Goal: Task Accomplishment & Management: Manage account settings

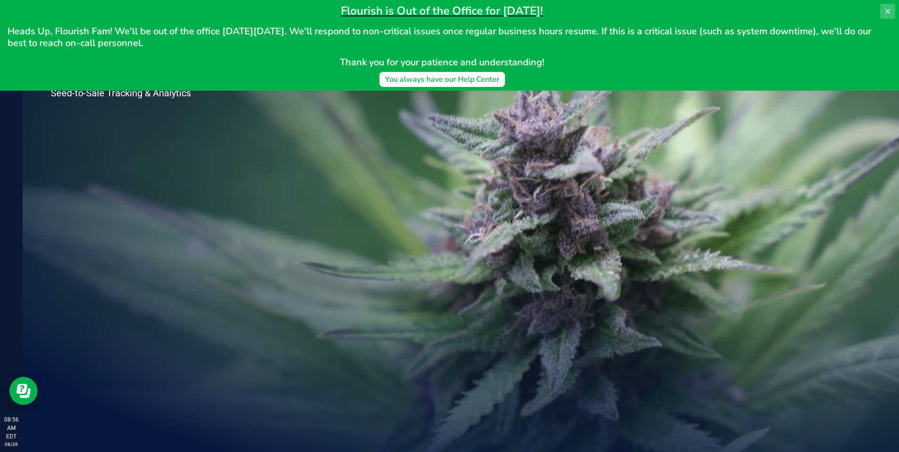
click at [883, 9] on button at bounding box center [887, 11] width 15 height 15
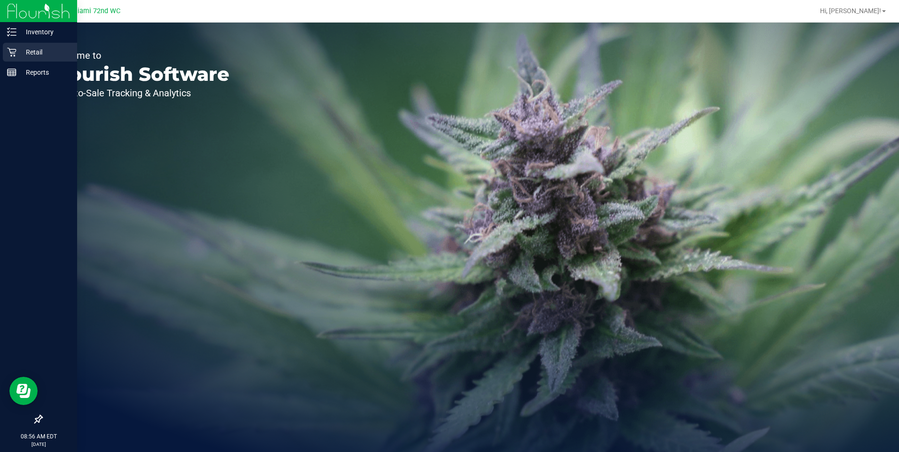
click at [45, 58] on div "Retail" at bounding box center [40, 52] width 74 height 19
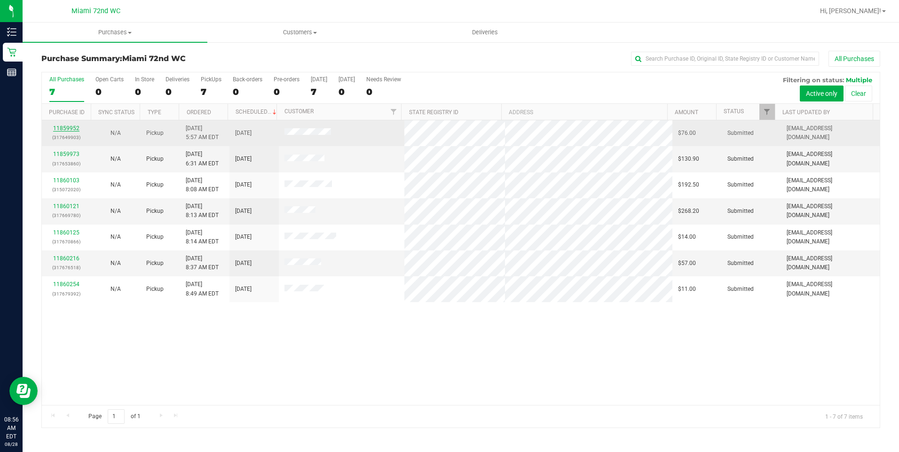
click at [71, 127] on link "11859952" at bounding box center [66, 128] width 26 height 7
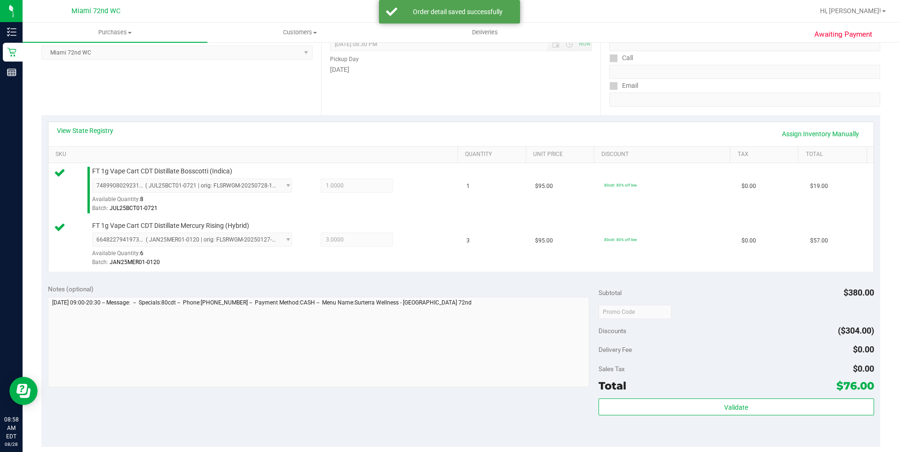
scroll to position [329, 0]
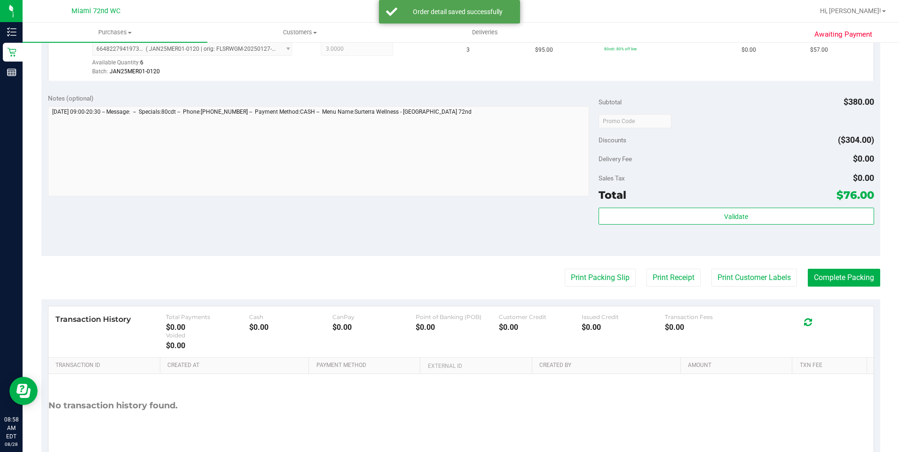
drag, startPoint x: 624, startPoint y: 192, endPoint x: 623, endPoint y: 204, distance: 12.3
click at [625, 194] on div "Total $76.00" at bounding box center [735, 195] width 275 height 17
click at [623, 205] on div "Subtotal $380.00 Discounts ($304.00) Delivery Fee $0.00 Sales Tax $0.00 Total $…" at bounding box center [735, 172] width 275 height 157
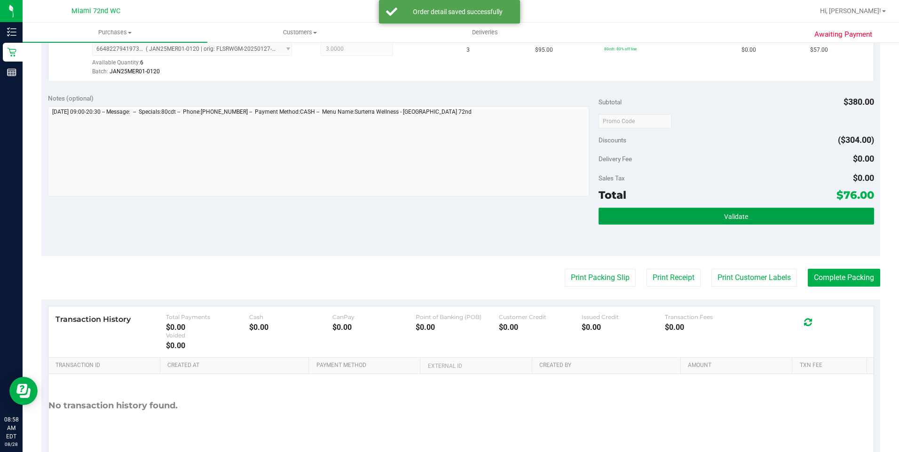
click at [623, 211] on button "Validate" at bounding box center [735, 216] width 275 height 17
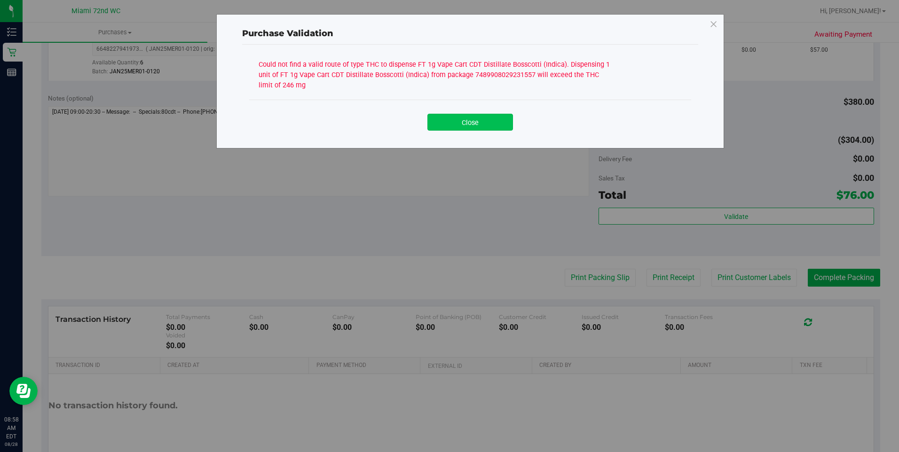
click at [489, 121] on button "Close" at bounding box center [470, 122] width 86 height 17
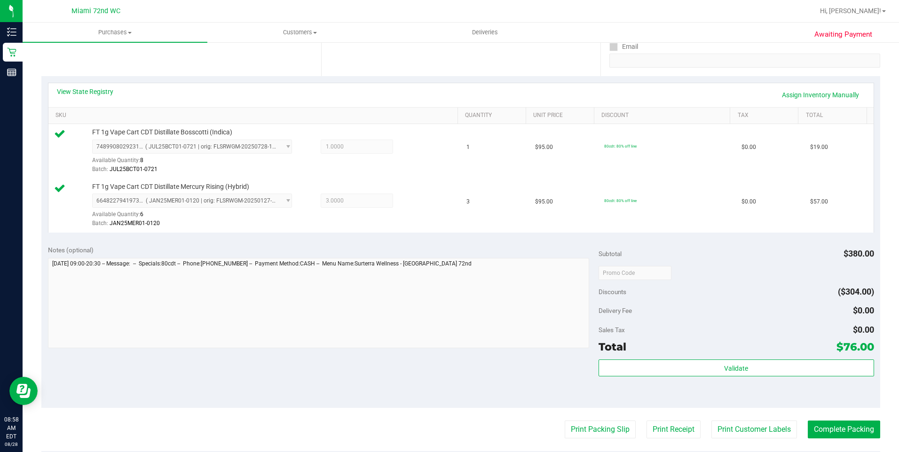
scroll to position [94, 0]
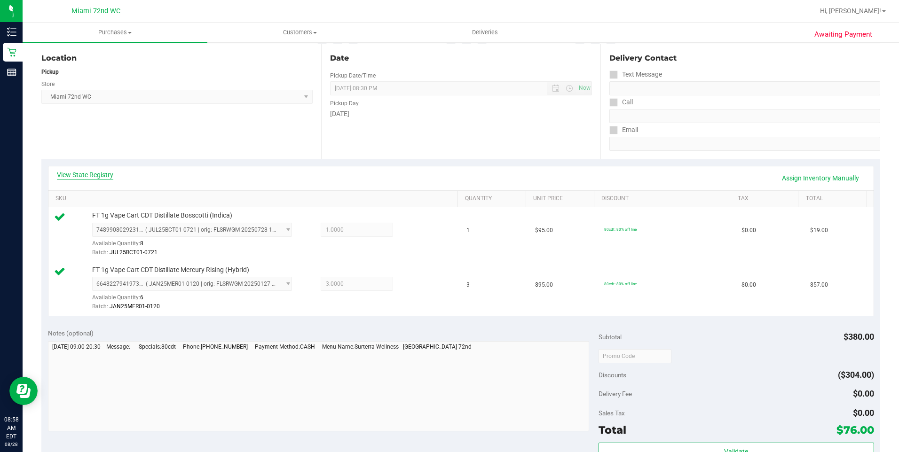
click at [92, 170] on link "View State Registry" at bounding box center [85, 174] width 56 height 9
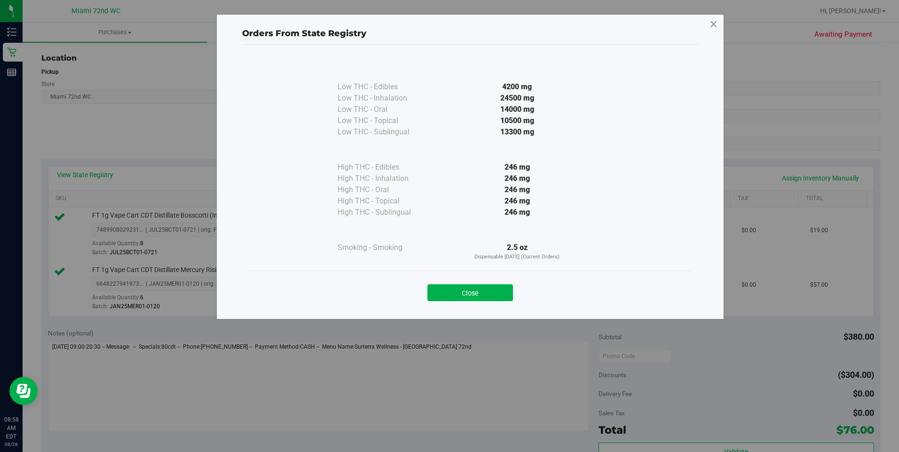
click at [711, 26] on icon at bounding box center [713, 24] width 8 height 15
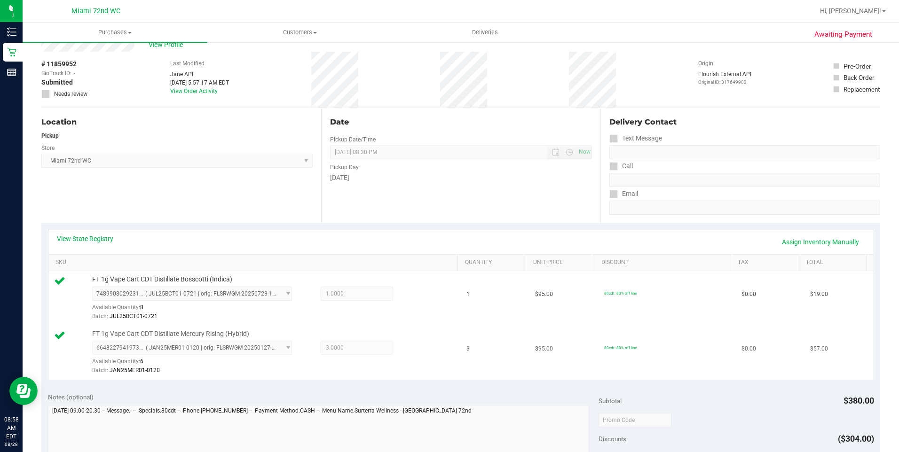
scroll to position [47, 0]
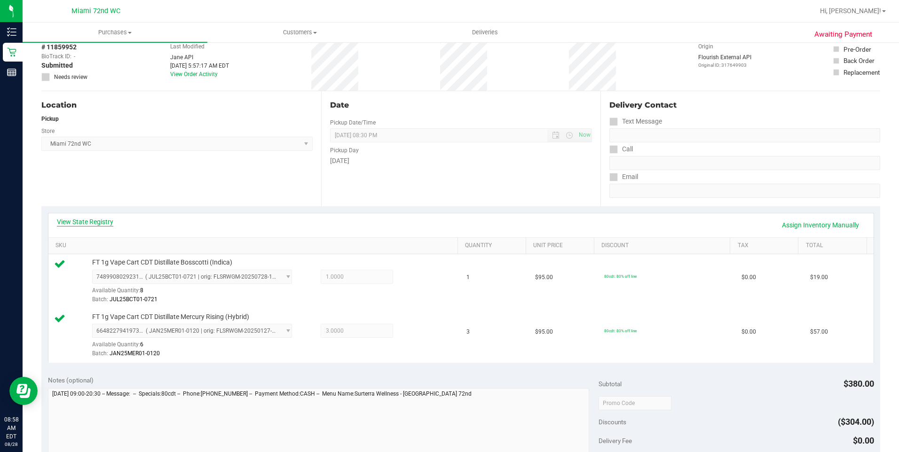
click at [106, 226] on div "View State Registry Assign Inventory Manually" at bounding box center [461, 225] width 808 height 16
click at [110, 224] on link "View State Registry" at bounding box center [85, 221] width 56 height 9
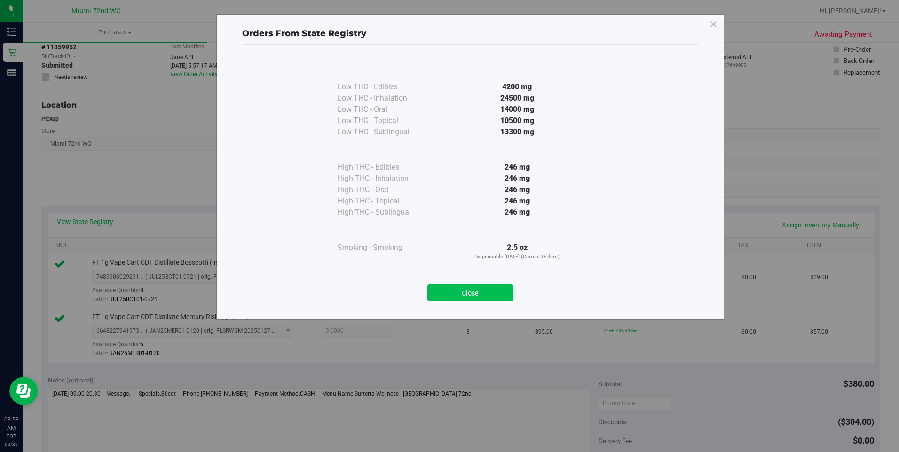
click at [492, 294] on button "Close" at bounding box center [470, 292] width 86 height 17
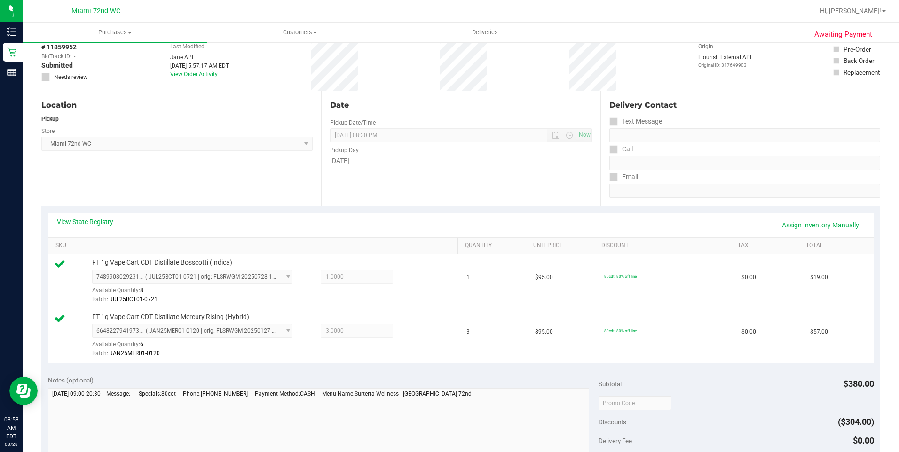
scroll to position [0, 0]
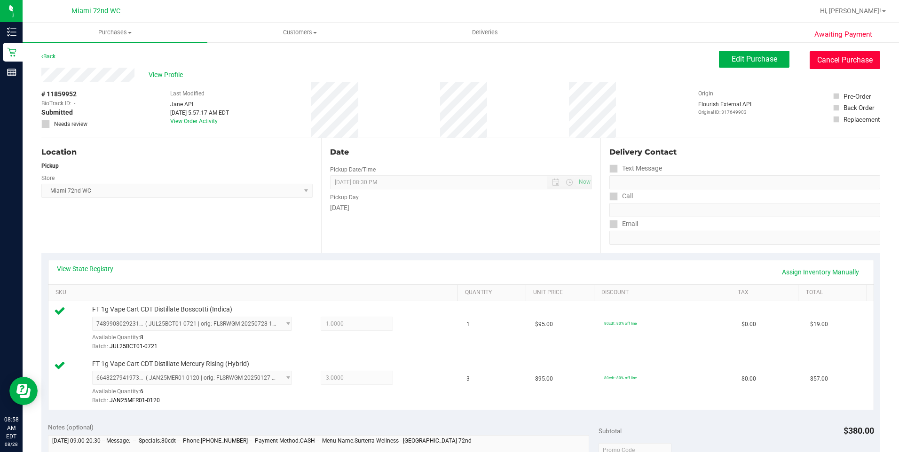
click at [838, 55] on button "Cancel Purchase" at bounding box center [844, 60] width 71 height 18
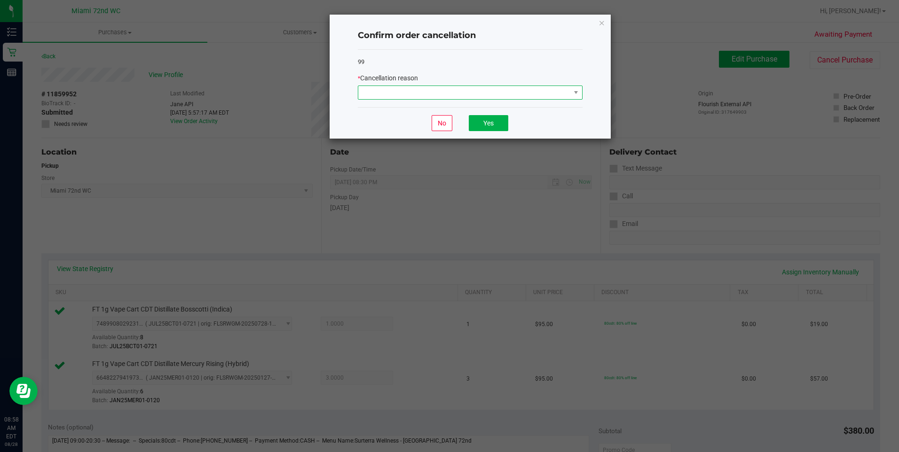
click at [511, 94] on span at bounding box center [464, 92] width 212 height 13
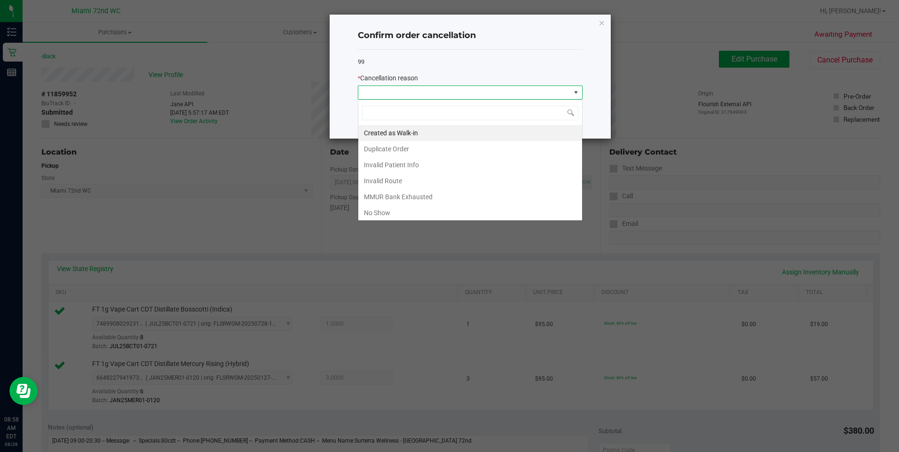
scroll to position [14, 225]
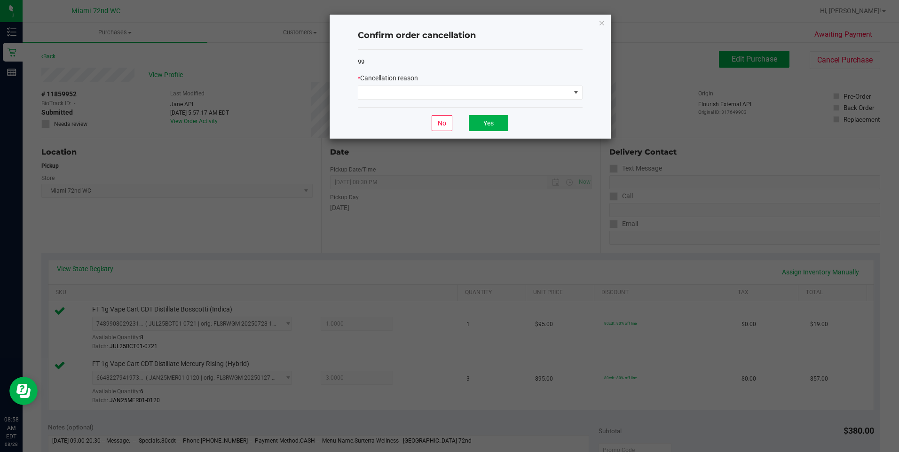
click at [605, 28] on div "Confirm order cancellation 99 * Cancellation reason No Yes" at bounding box center [470, 77] width 281 height 124
click at [602, 24] on icon "Close" at bounding box center [601, 22] width 7 height 11
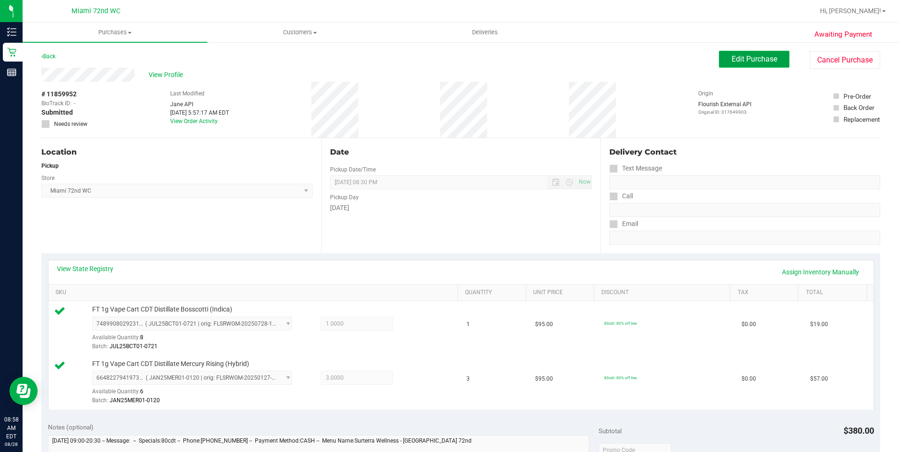
click at [746, 59] on span "Edit Purchase" at bounding box center [754, 59] width 46 height 9
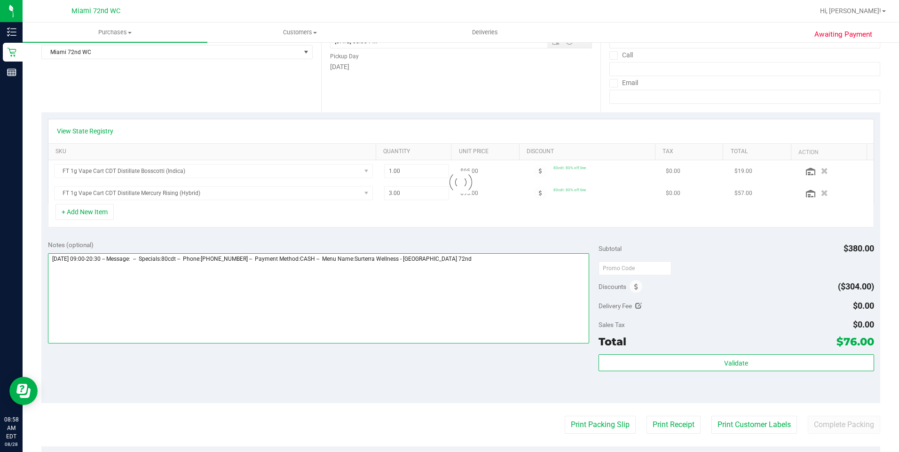
click at [517, 302] on textarea at bounding box center [318, 298] width 541 height 90
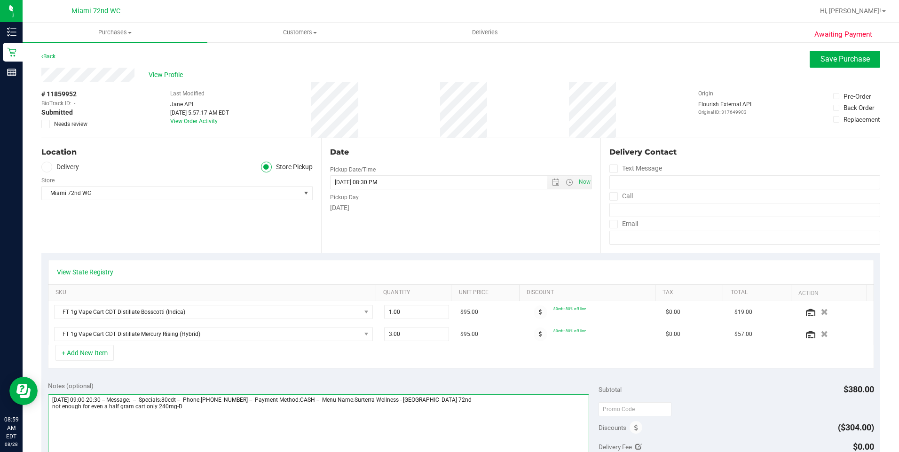
type textarea "[DATE] 09:00-20:30 -- Message: -- Specials:80cdt -- Phone:[PHONE_NUMBER] -- Pay…"
click at [837, 68] on div "View Profile" at bounding box center [460, 75] width 839 height 14
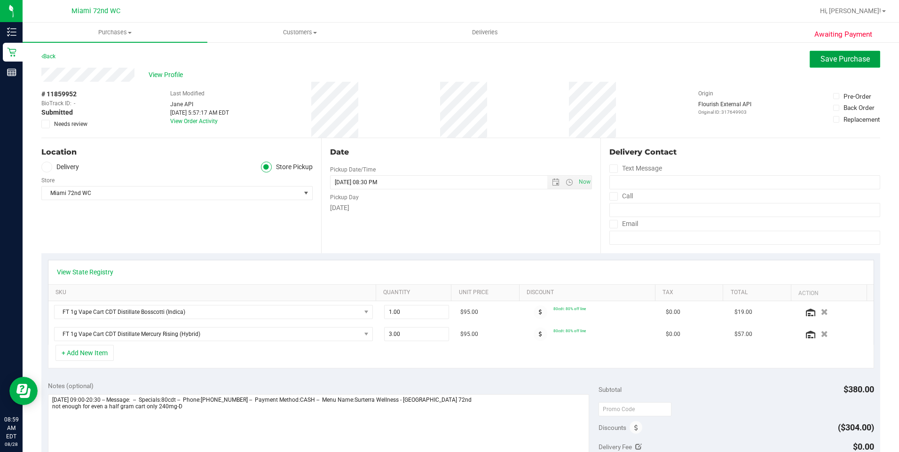
click at [840, 62] on span "Save Purchase" at bounding box center [844, 59] width 49 height 9
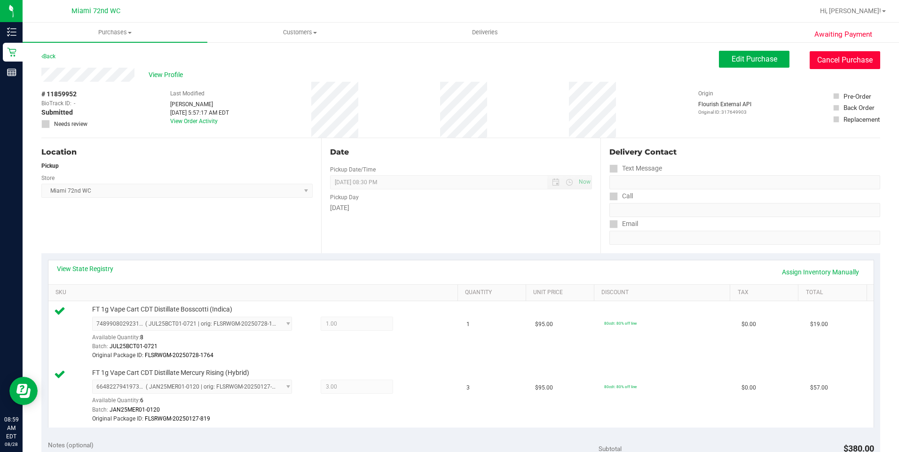
click at [844, 64] on button "Cancel Purchase" at bounding box center [844, 60] width 71 height 18
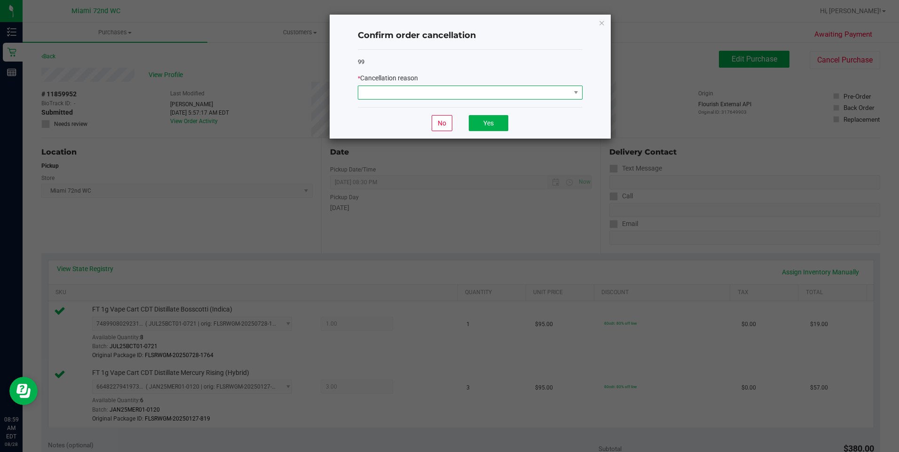
click at [478, 92] on span at bounding box center [464, 92] width 212 height 13
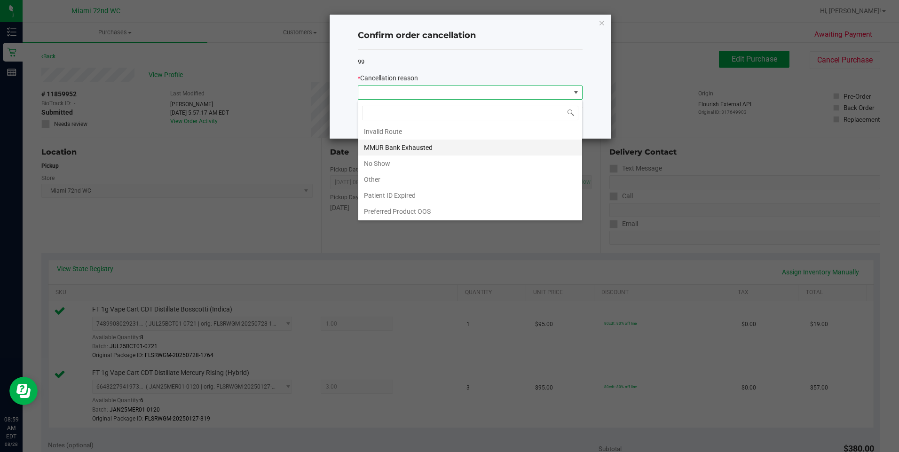
scroll to position [50, 0]
click at [463, 152] on li "MMUR Bank Exhausted" at bounding box center [470, 147] width 224 height 16
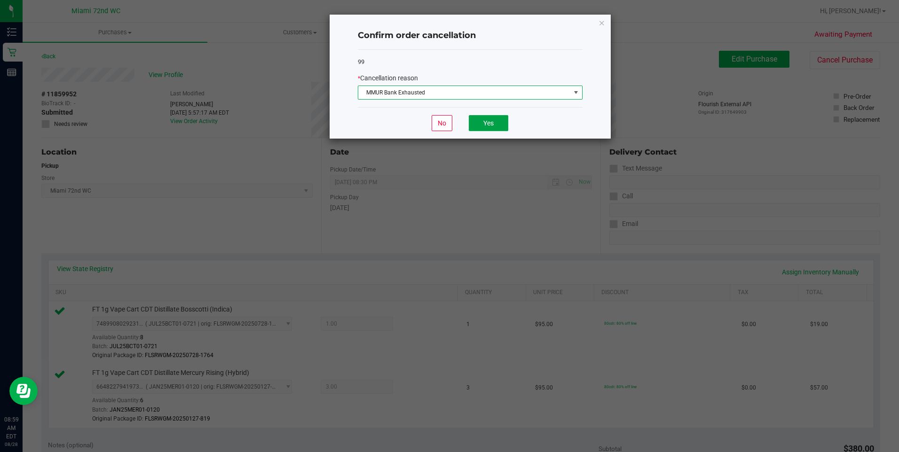
click at [500, 122] on button "Yes" at bounding box center [488, 123] width 39 height 16
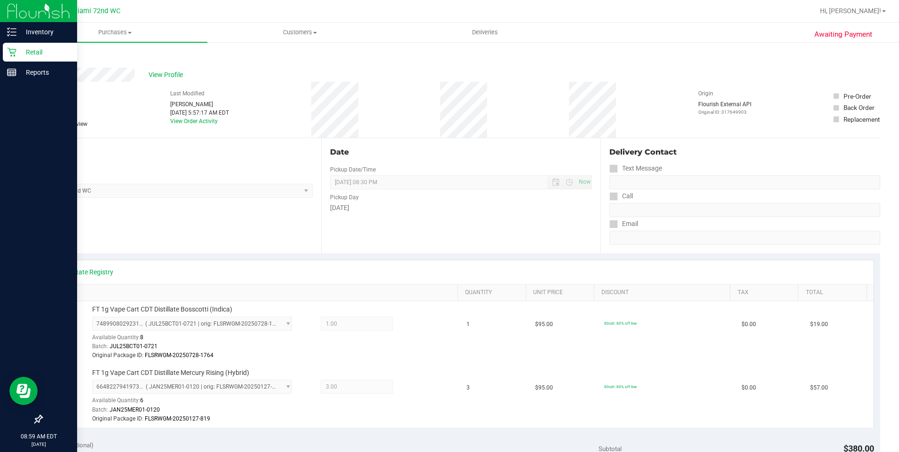
drag, startPoint x: 12, startPoint y: 55, endPoint x: 21, endPoint y: 58, distance: 9.7
click at [12, 55] on icon at bounding box center [11, 52] width 9 height 9
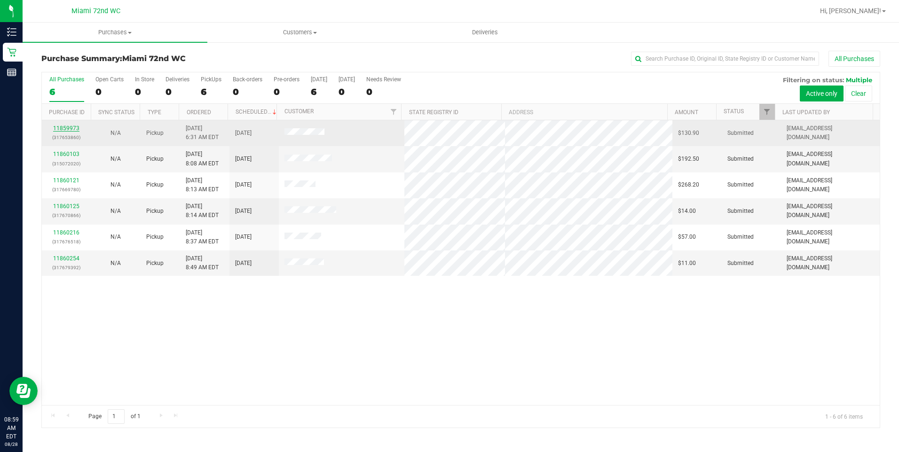
click at [78, 129] on link "11859973" at bounding box center [66, 128] width 26 height 7
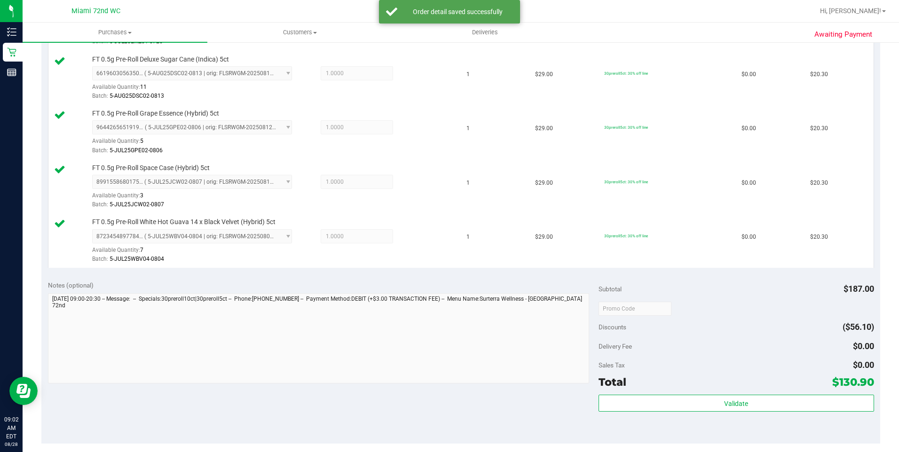
scroll to position [376, 0]
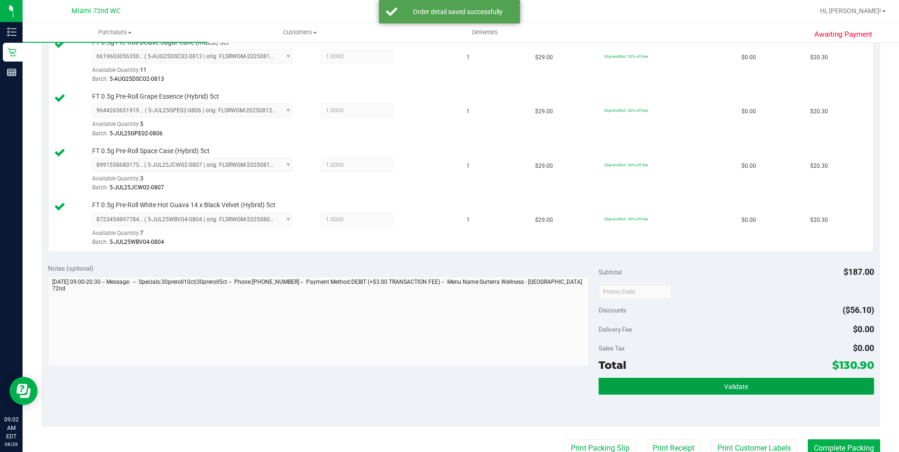
click at [717, 384] on button "Validate" at bounding box center [735, 386] width 275 height 17
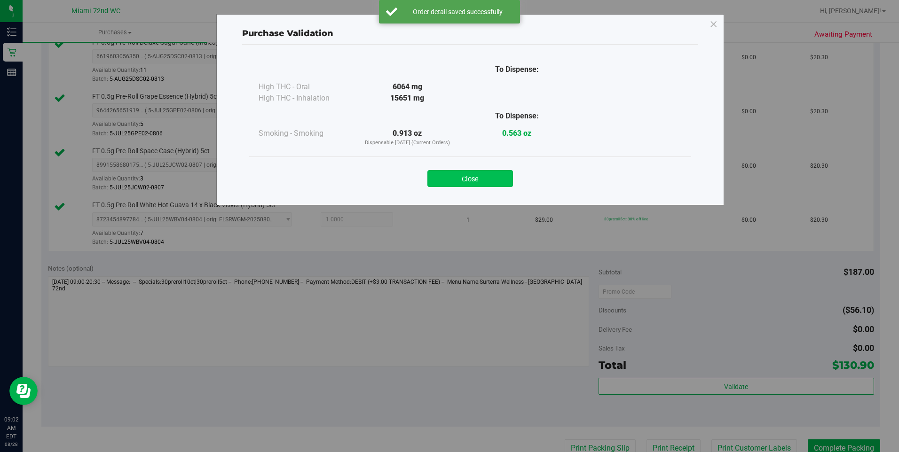
click at [494, 181] on button "Close" at bounding box center [470, 178] width 86 height 17
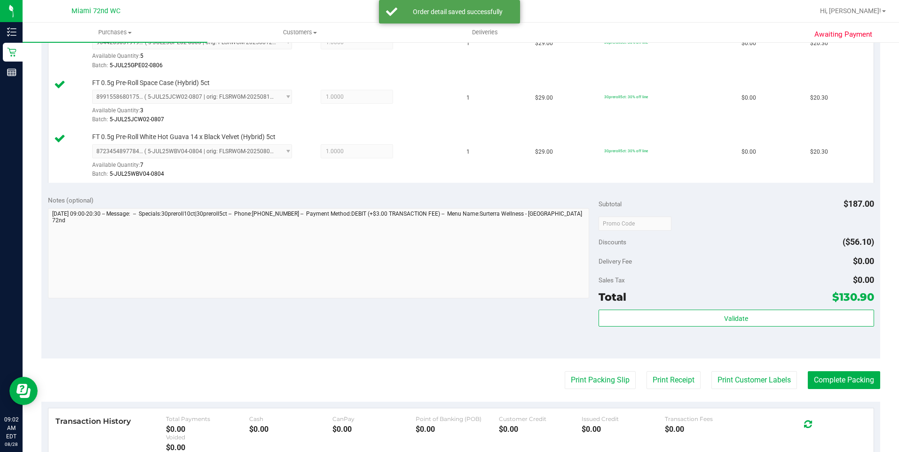
scroll to position [517, 0]
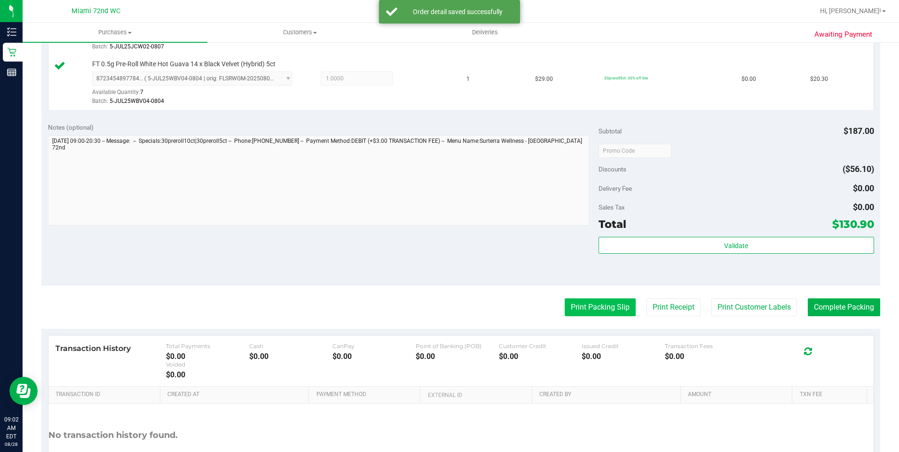
click at [587, 301] on button "Print Packing Slip" at bounding box center [600, 307] width 71 height 18
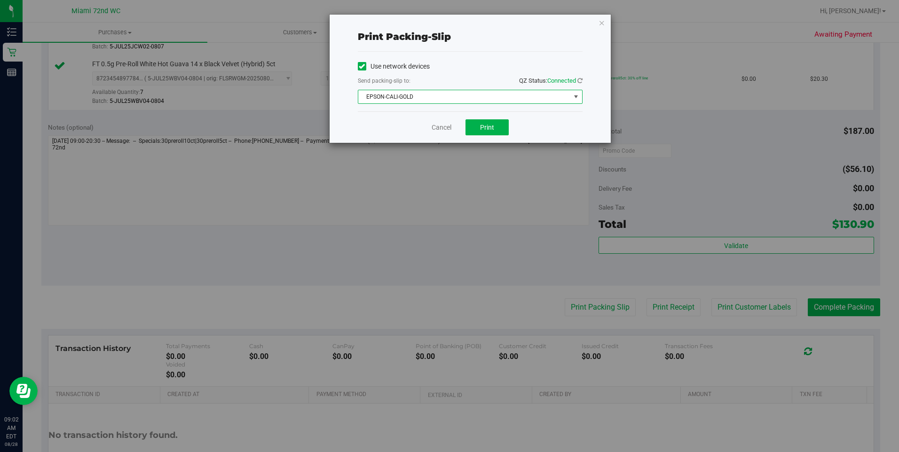
click at [495, 101] on span "EPSON-CALI-GOLD" at bounding box center [464, 96] width 212 height 13
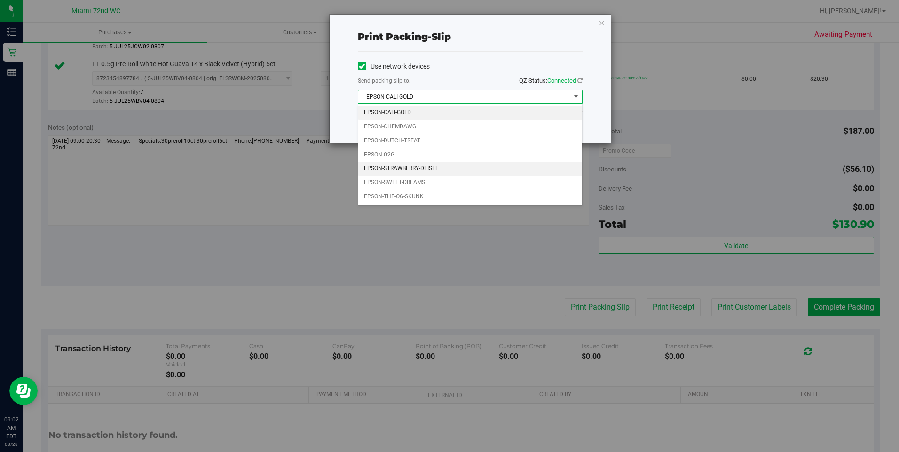
click at [455, 165] on li "EPSON-STRAWBERRY-DEISEL" at bounding box center [470, 169] width 224 height 14
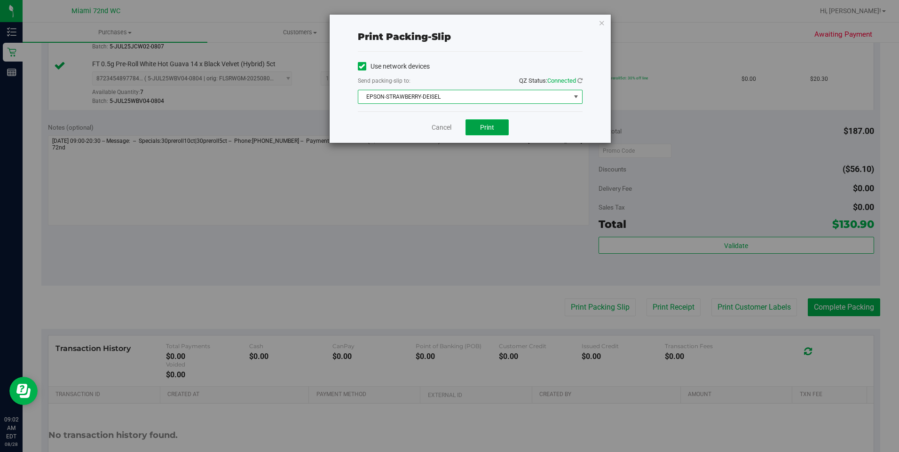
click at [497, 122] on button "Print" at bounding box center [486, 127] width 43 height 16
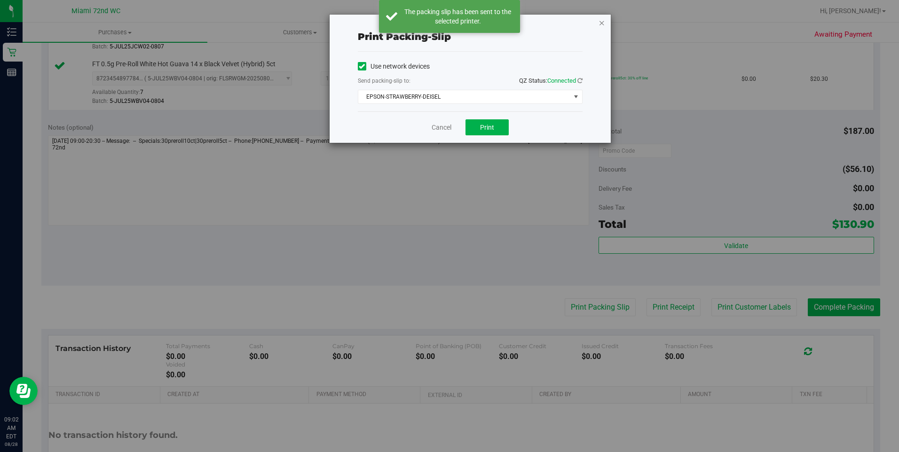
click at [604, 25] on icon "button" at bounding box center [601, 22] width 7 height 11
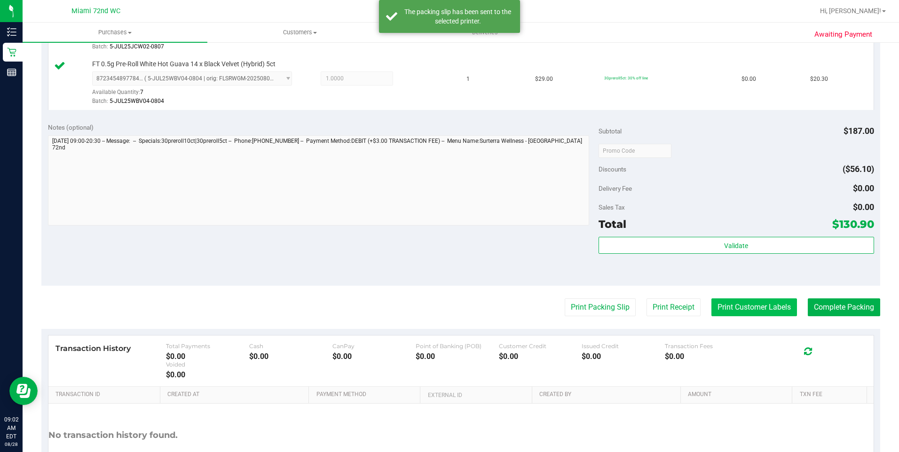
click at [746, 313] on button "Print Customer Labels" at bounding box center [754, 307] width 86 height 18
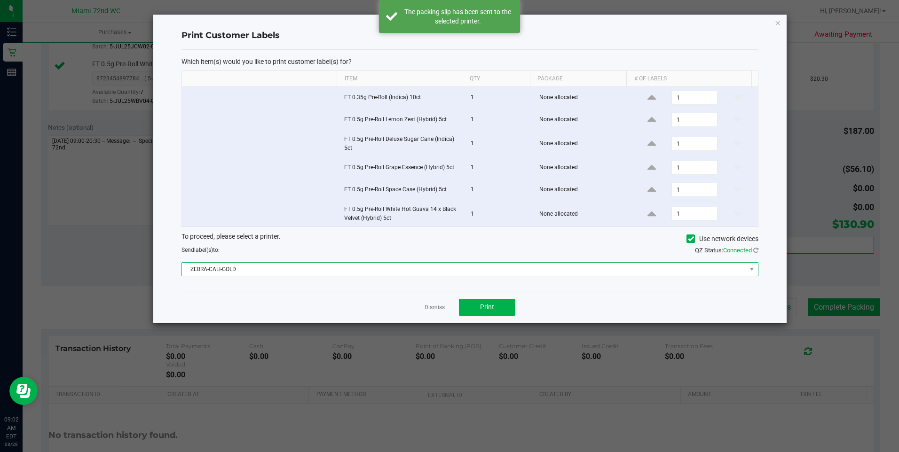
click at [395, 273] on span "ZEBRA-CALI-GOLD" at bounding box center [464, 269] width 564 height 13
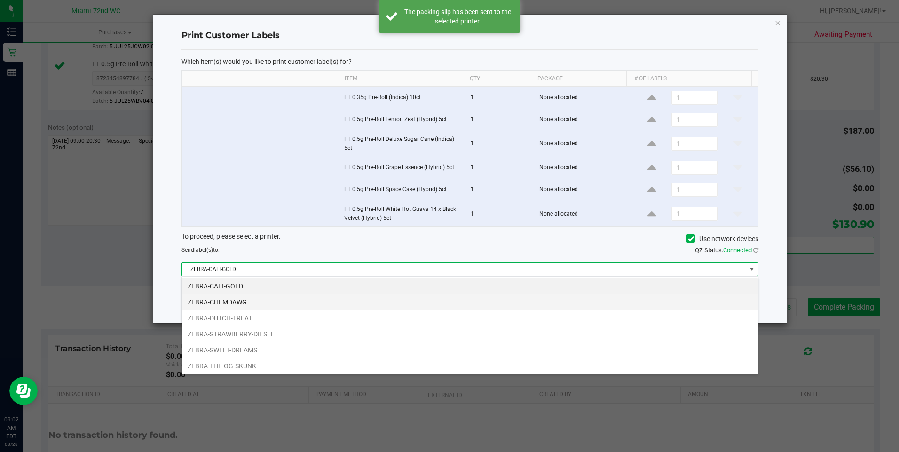
scroll to position [14, 577]
drag, startPoint x: 295, startPoint y: 330, endPoint x: 449, endPoint y: 329, distance: 154.2
click at [295, 330] on li "ZEBRA-STRAWBERRY-DIESEL" at bounding box center [470, 334] width 576 height 16
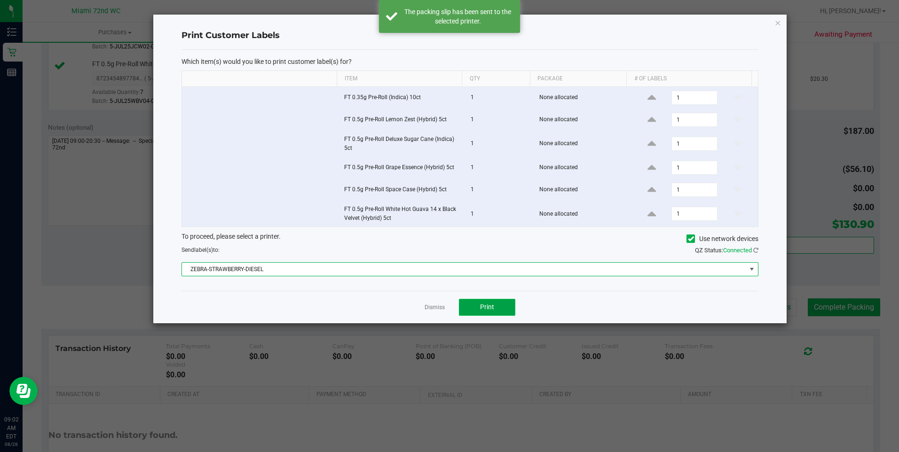
click at [514, 311] on button "Print" at bounding box center [487, 307] width 56 height 17
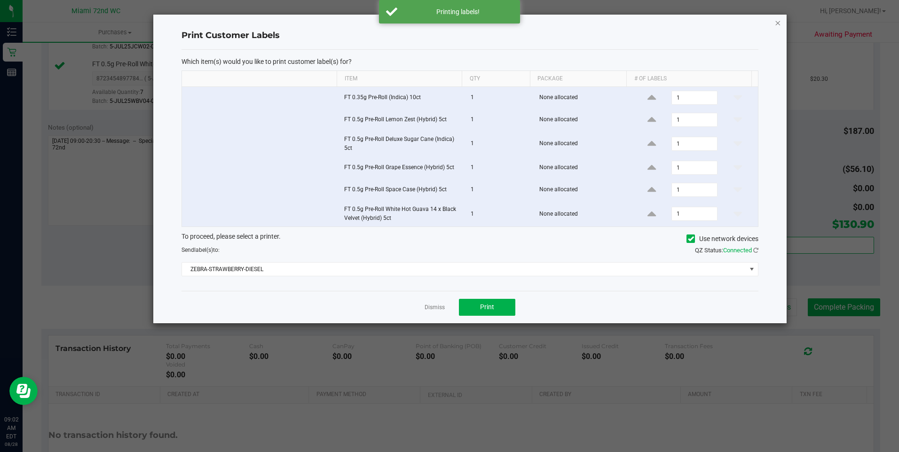
click at [780, 25] on icon "button" at bounding box center [777, 22] width 7 height 11
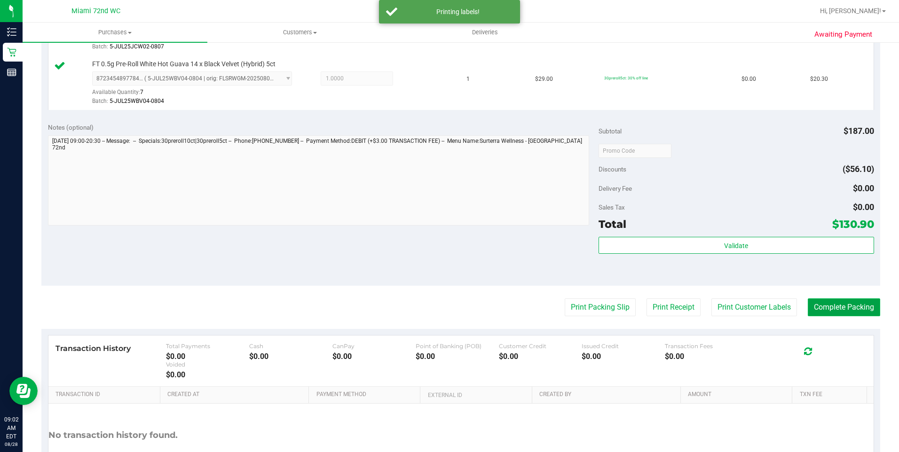
click at [856, 299] on button "Complete Packing" at bounding box center [844, 307] width 72 height 18
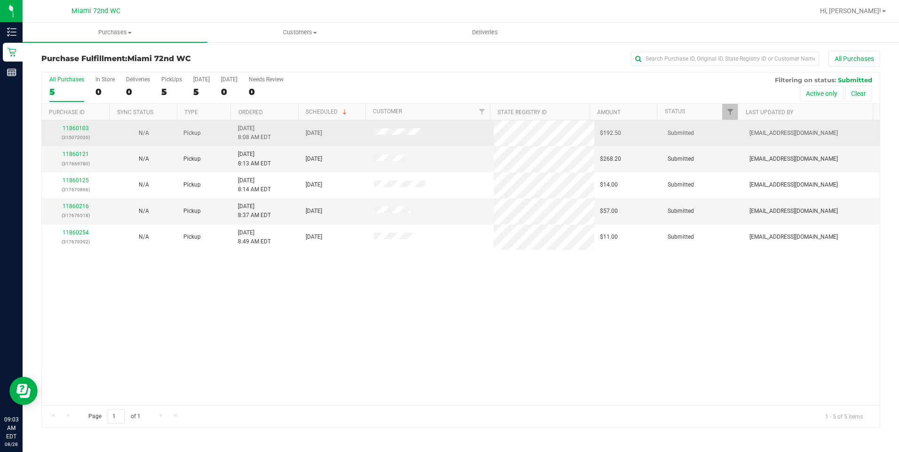
click at [82, 124] on div "11860103 (315072020)" at bounding box center [75, 133] width 57 height 18
click at [83, 130] on link "11860103" at bounding box center [76, 128] width 26 height 7
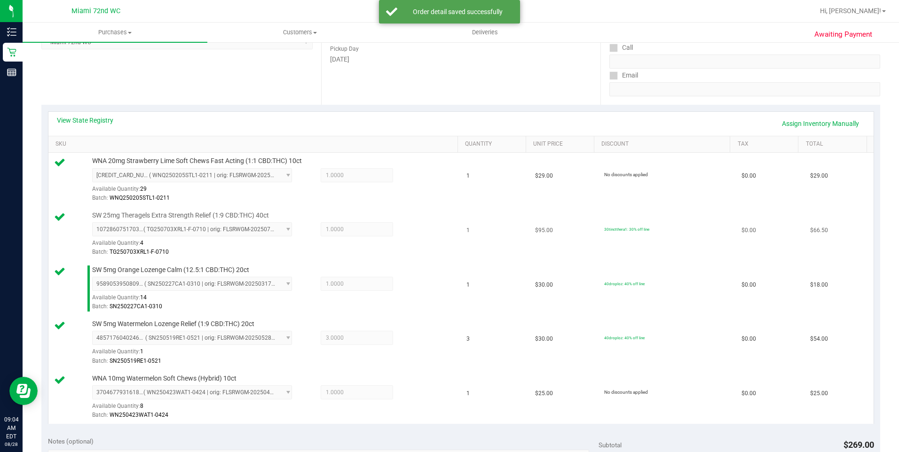
scroll to position [282, 0]
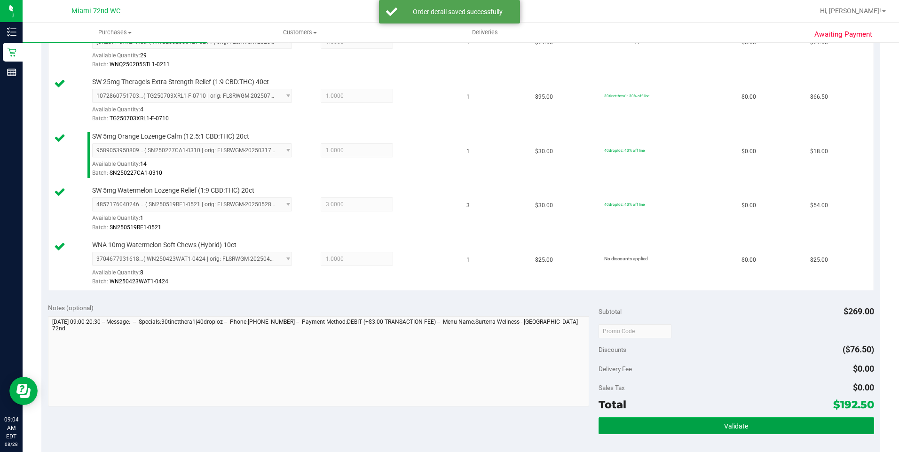
click at [829, 427] on button "Validate" at bounding box center [735, 425] width 275 height 17
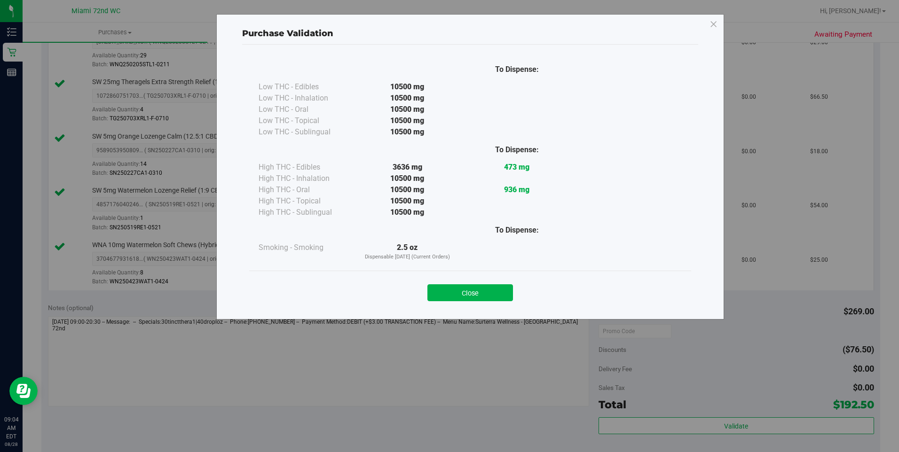
click at [462, 281] on div "Close" at bounding box center [470, 290] width 428 height 24
click at [457, 290] on button "Close" at bounding box center [470, 292] width 86 height 17
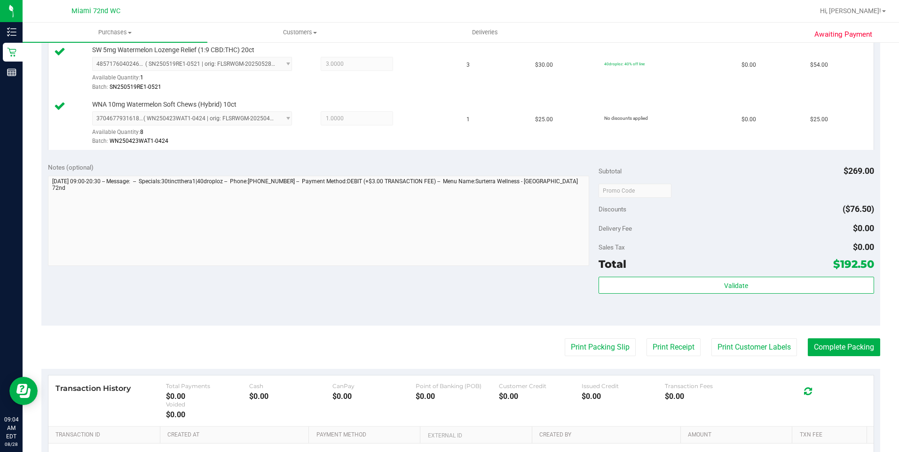
scroll to position [423, 0]
click at [574, 338] on button "Print Packing Slip" at bounding box center [600, 347] width 71 height 18
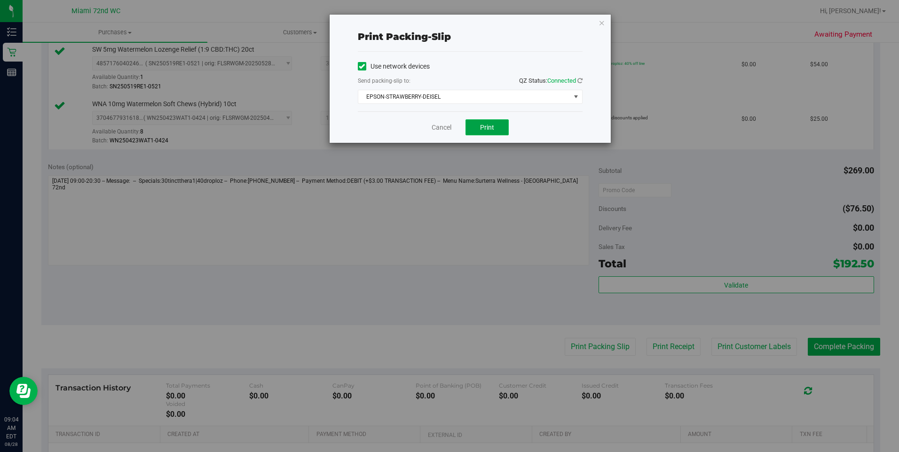
click at [487, 129] on span "Print" at bounding box center [487, 128] width 14 height 8
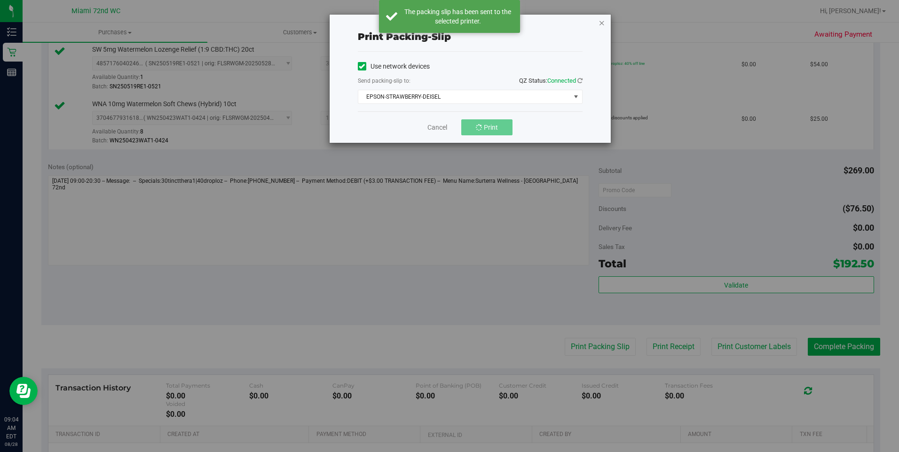
click at [599, 22] on icon "button" at bounding box center [601, 22] width 7 height 11
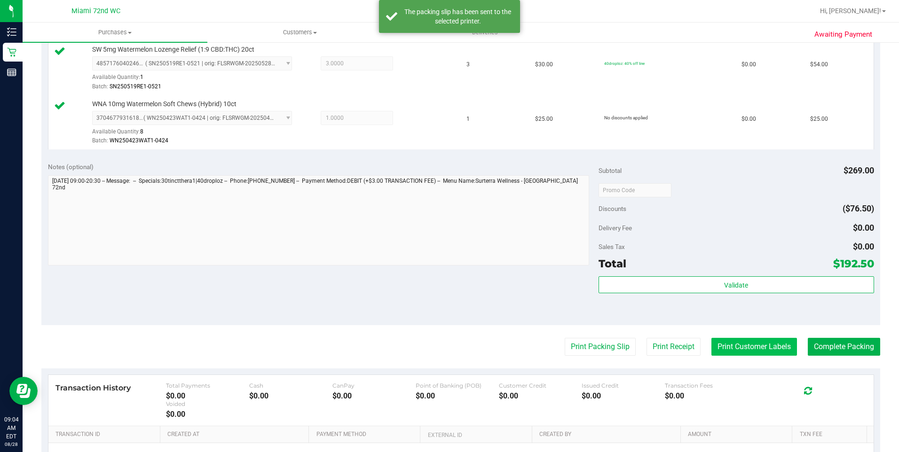
click at [750, 342] on button "Print Customer Labels" at bounding box center [754, 347] width 86 height 18
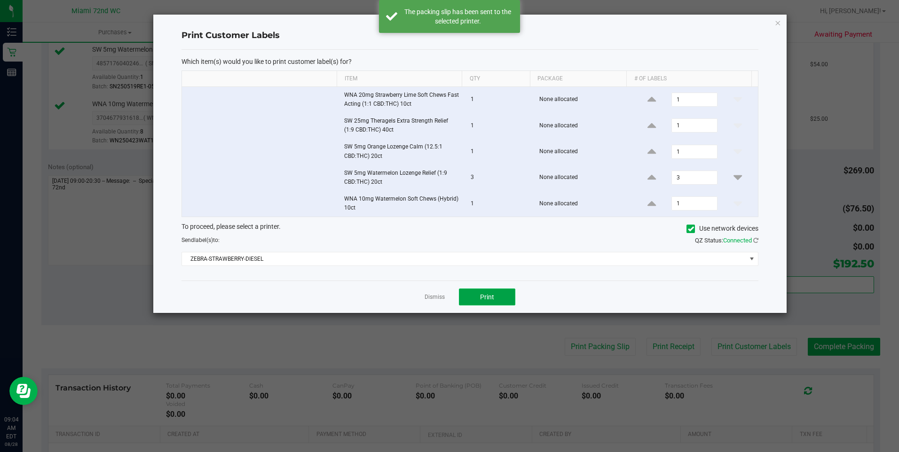
click at [503, 291] on button "Print" at bounding box center [487, 297] width 56 height 17
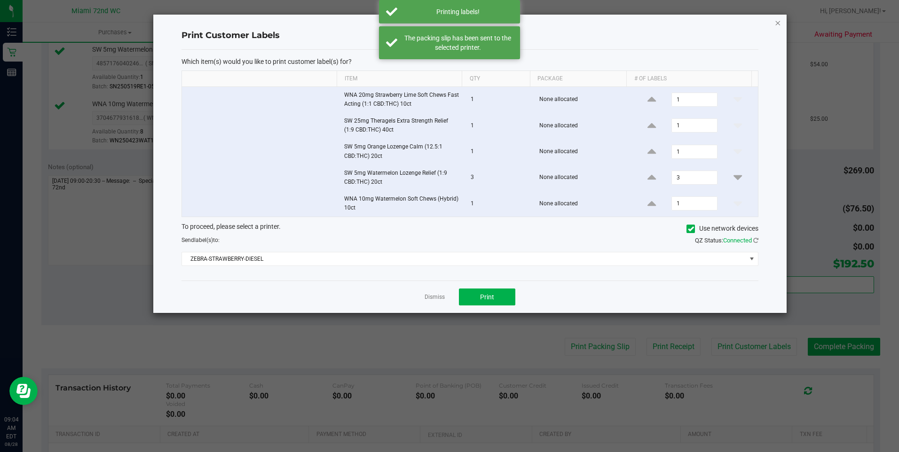
click at [775, 25] on icon "button" at bounding box center [777, 22] width 7 height 11
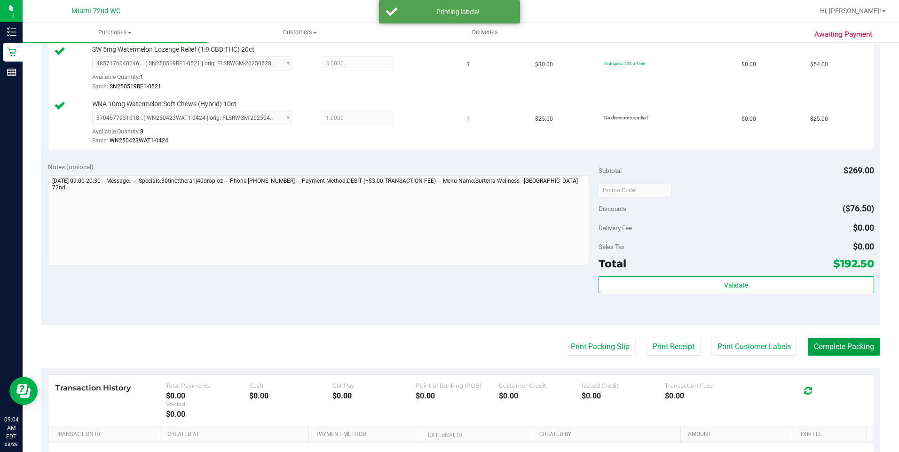
click at [849, 355] on button "Complete Packing" at bounding box center [844, 347] width 72 height 18
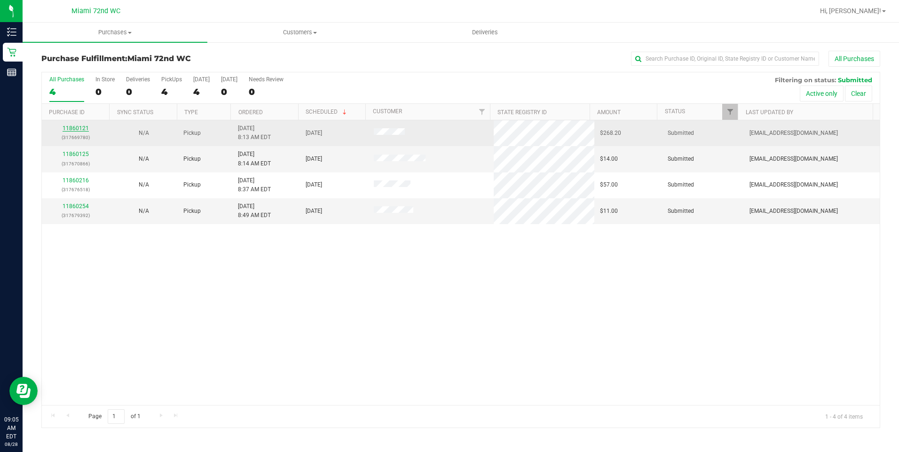
click at [83, 126] on link "11860121" at bounding box center [76, 128] width 26 height 7
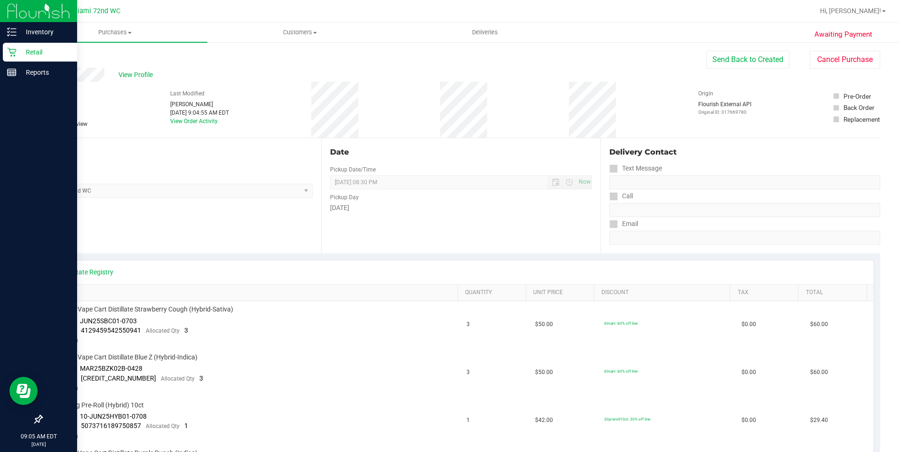
click at [39, 53] on p "Retail" at bounding box center [44, 52] width 56 height 11
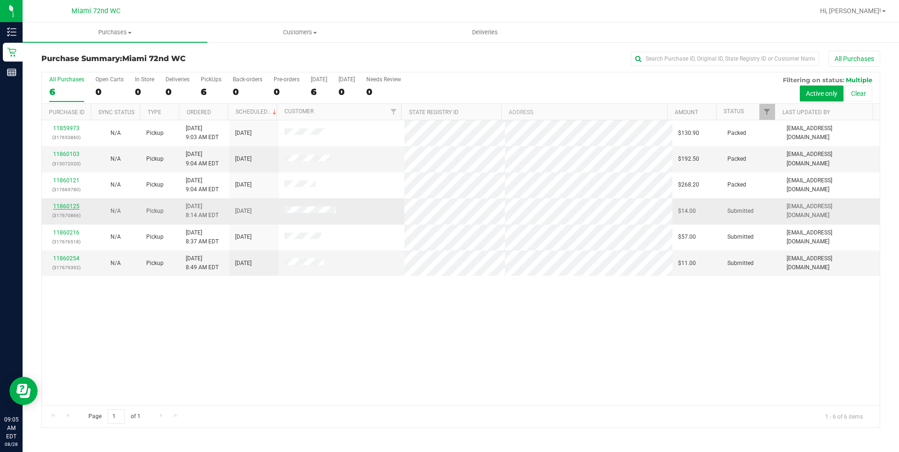
click at [74, 205] on link "11860125" at bounding box center [66, 206] width 26 height 7
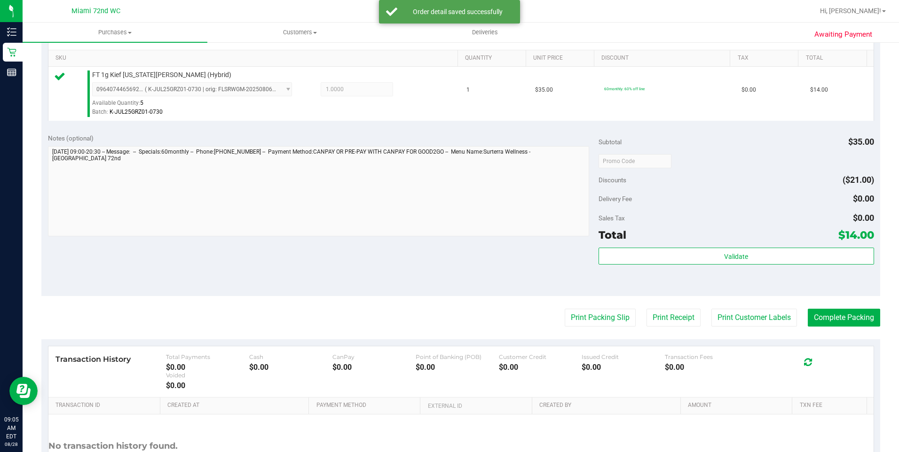
scroll to position [235, 0]
click at [683, 269] on div "Validate" at bounding box center [735, 268] width 275 height 42
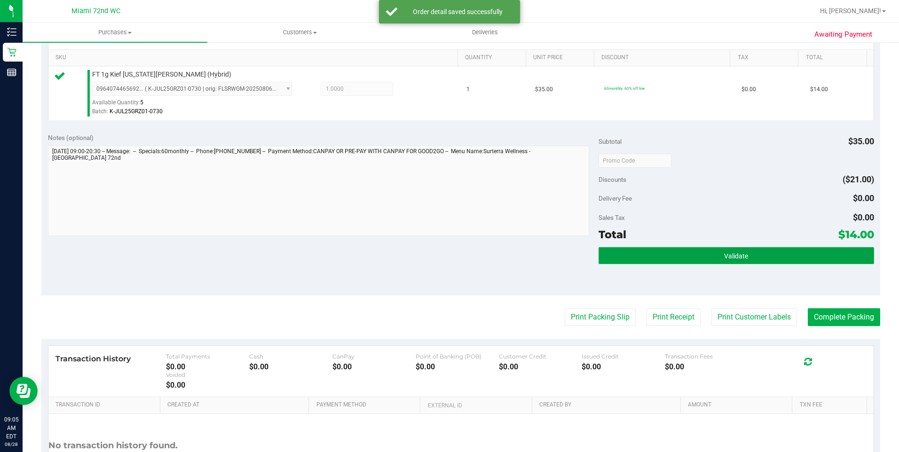
click at [683, 259] on button "Validate" at bounding box center [735, 255] width 275 height 17
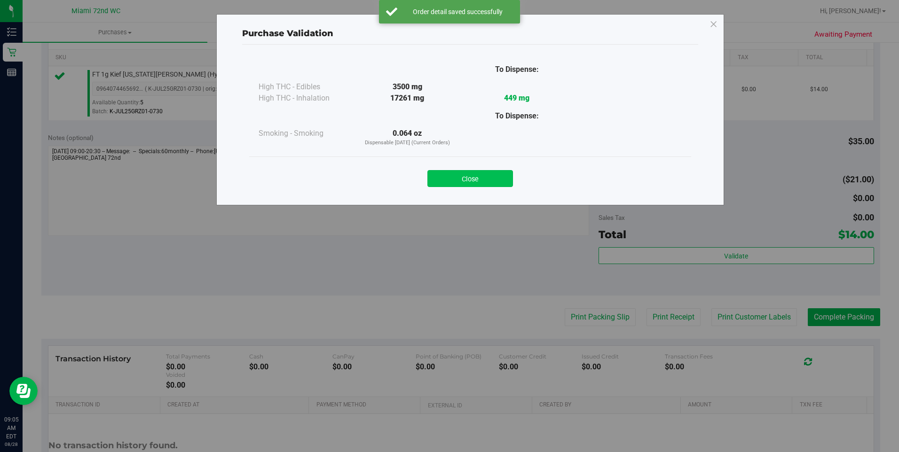
click at [461, 184] on button "Close" at bounding box center [470, 178] width 86 height 17
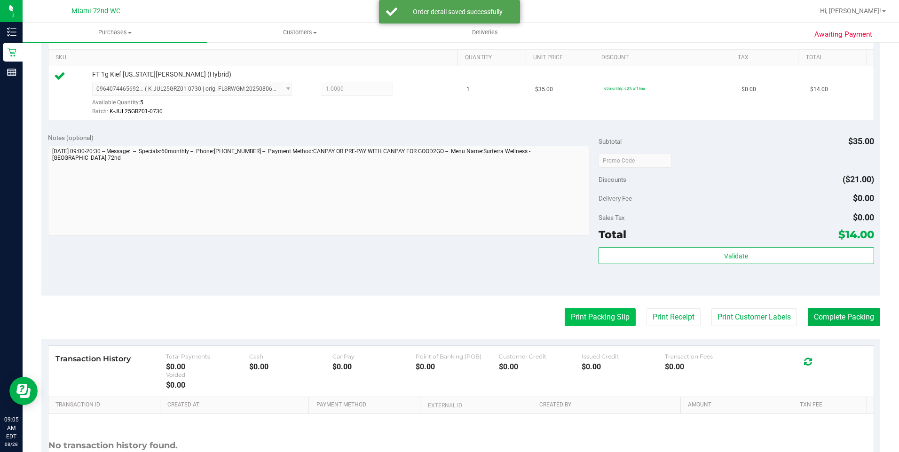
click at [607, 318] on button "Print Packing Slip" at bounding box center [600, 317] width 71 height 18
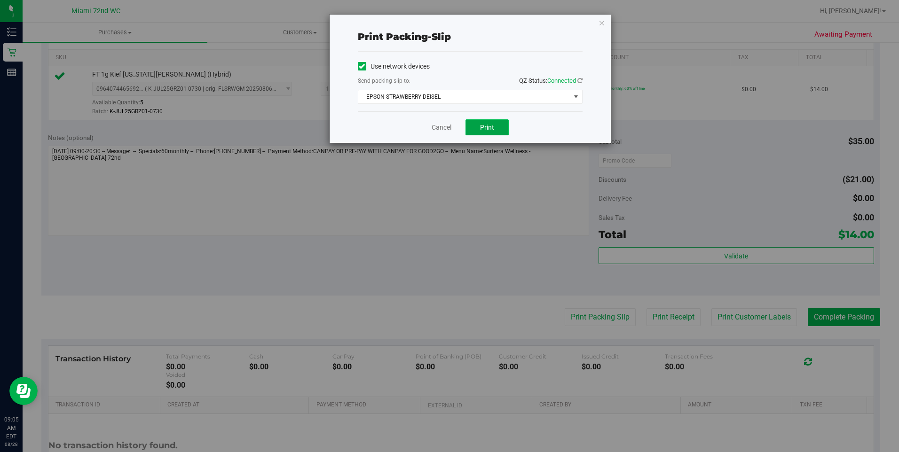
click at [475, 121] on button "Print" at bounding box center [486, 127] width 43 height 16
click at [598, 25] on icon "button" at bounding box center [601, 22] width 7 height 11
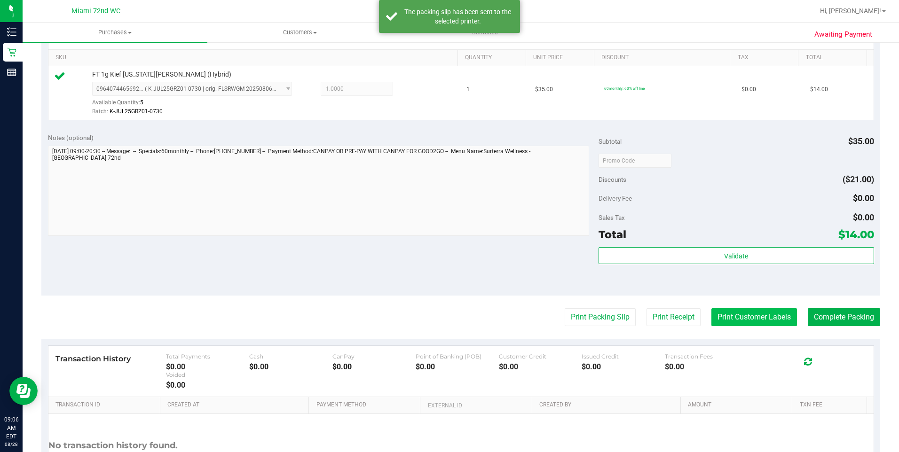
click at [747, 320] on button "Print Customer Labels" at bounding box center [754, 317] width 86 height 18
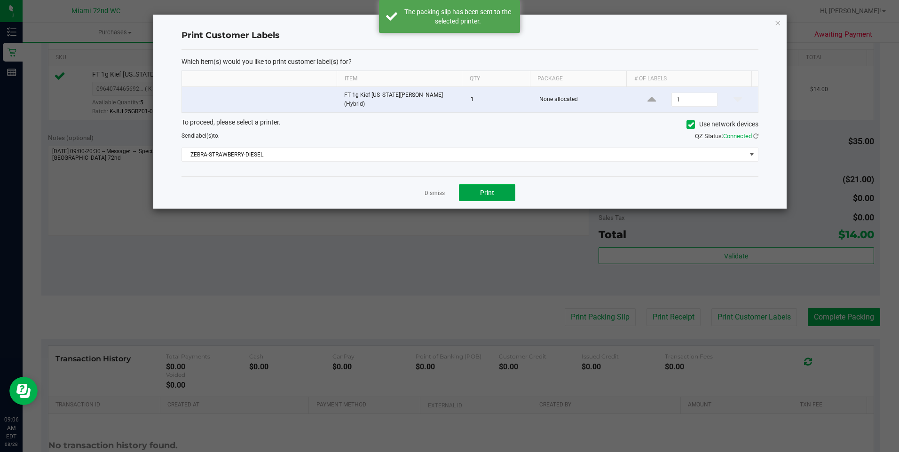
click at [511, 190] on button "Print" at bounding box center [487, 192] width 56 height 17
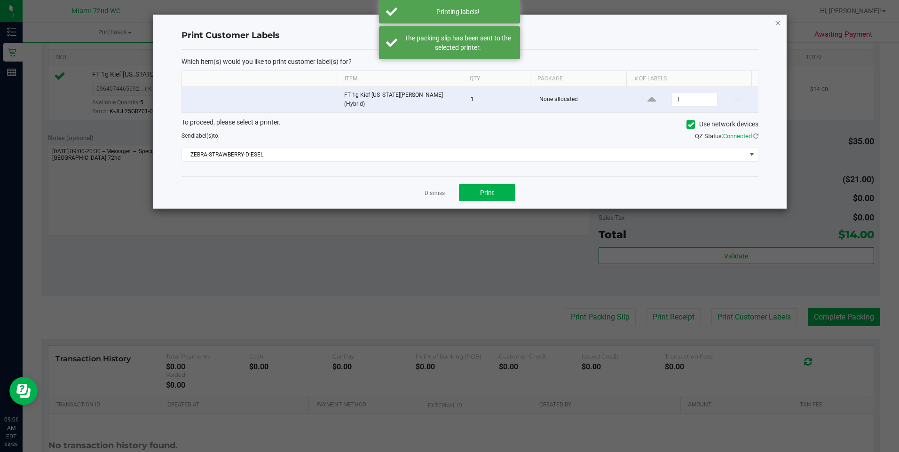
click at [776, 20] on icon "button" at bounding box center [777, 22] width 7 height 11
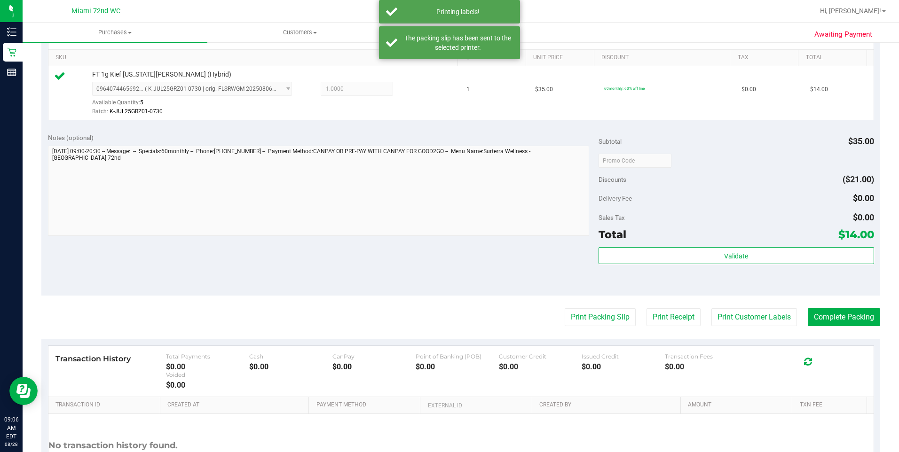
click at [849, 332] on purchase-details "Back Edit Purchase Cancel Purchase View Profile # 11860125 BioTrack ID: - Submi…" at bounding box center [460, 165] width 839 height 699
click at [849, 320] on button "Complete Packing" at bounding box center [844, 317] width 72 height 18
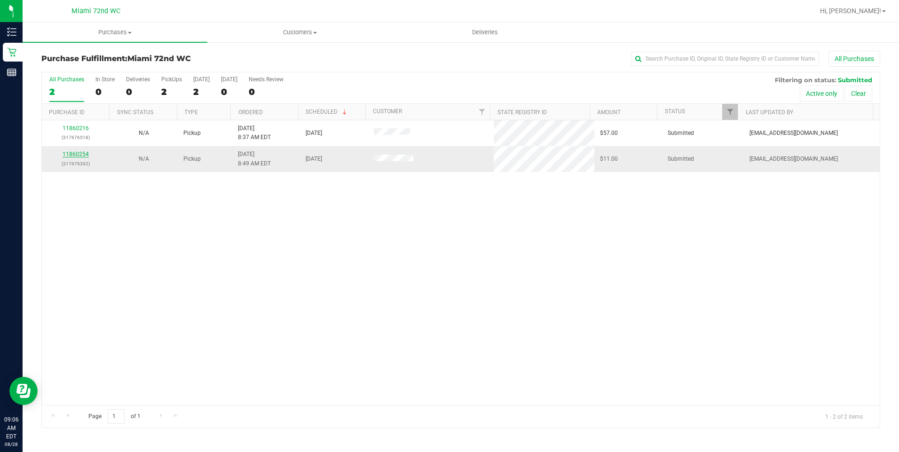
click at [79, 155] on link "11860254" at bounding box center [76, 154] width 26 height 7
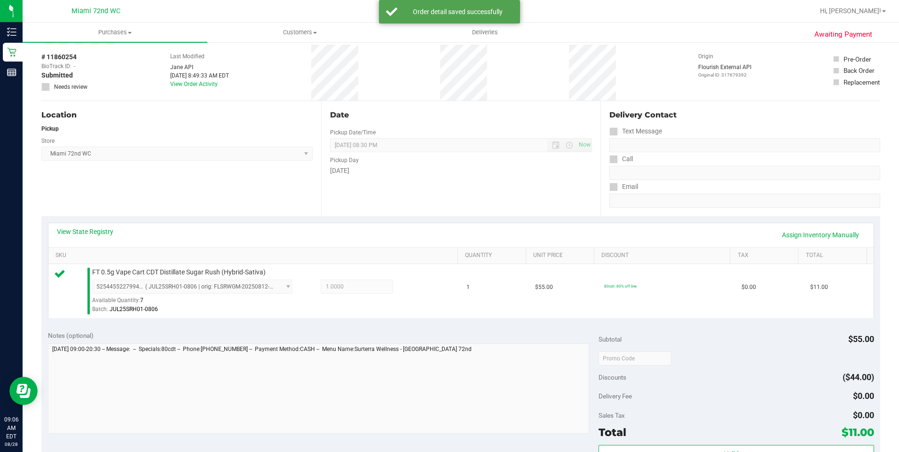
scroll to position [188, 0]
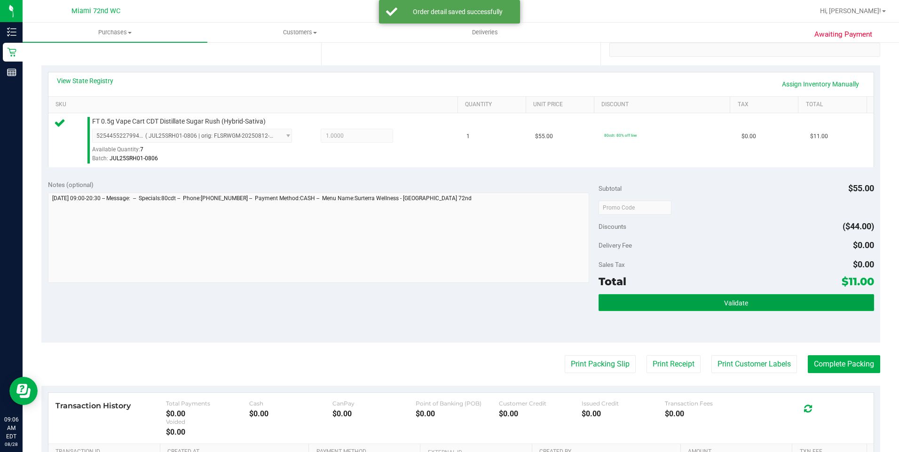
click at [663, 308] on button "Validate" at bounding box center [735, 302] width 275 height 17
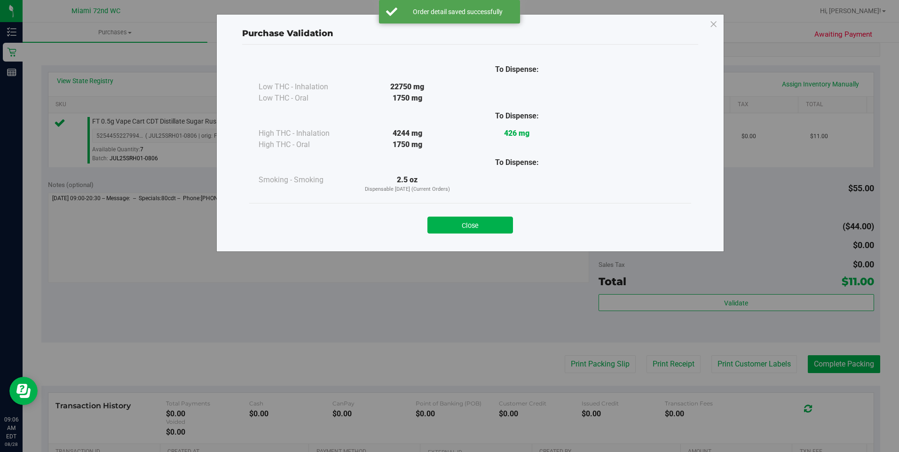
click at [476, 214] on div "Close" at bounding box center [470, 223] width 428 height 24
click at [476, 218] on button "Close" at bounding box center [470, 225] width 86 height 17
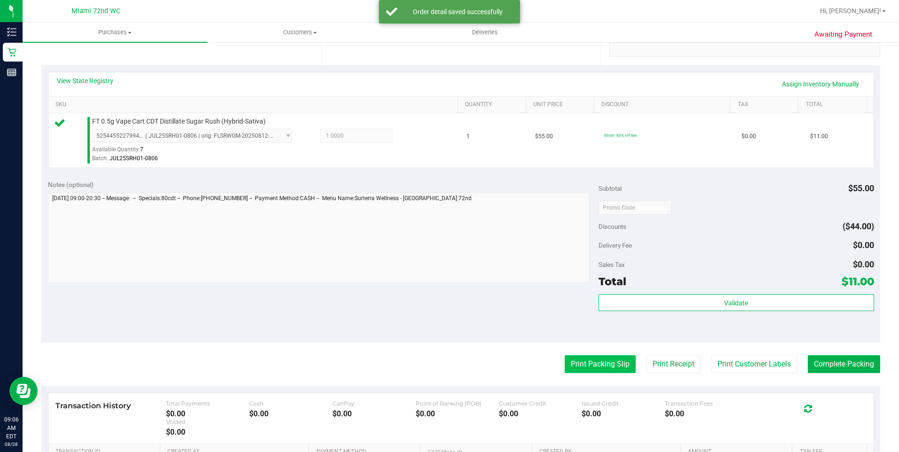
click at [580, 371] on button "Print Packing Slip" at bounding box center [600, 364] width 71 height 18
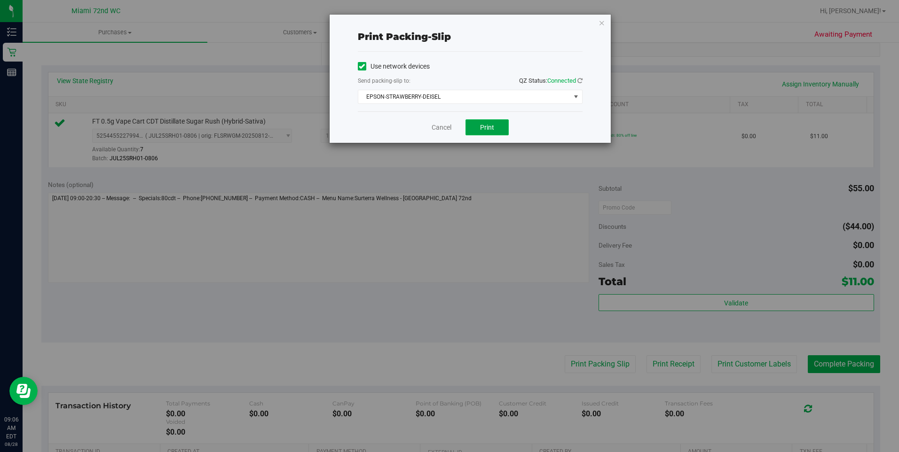
click at [506, 132] on button "Print" at bounding box center [486, 127] width 43 height 16
click at [602, 22] on icon "button" at bounding box center [601, 22] width 7 height 11
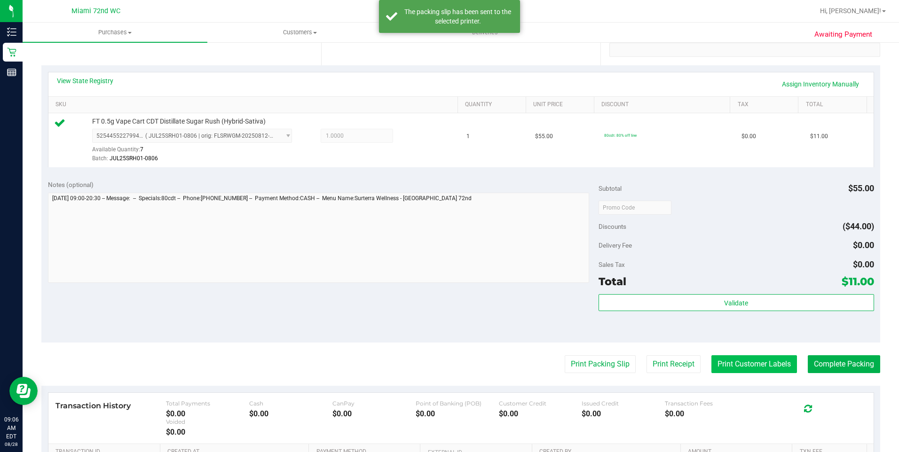
click at [738, 371] on button "Print Customer Labels" at bounding box center [754, 364] width 86 height 18
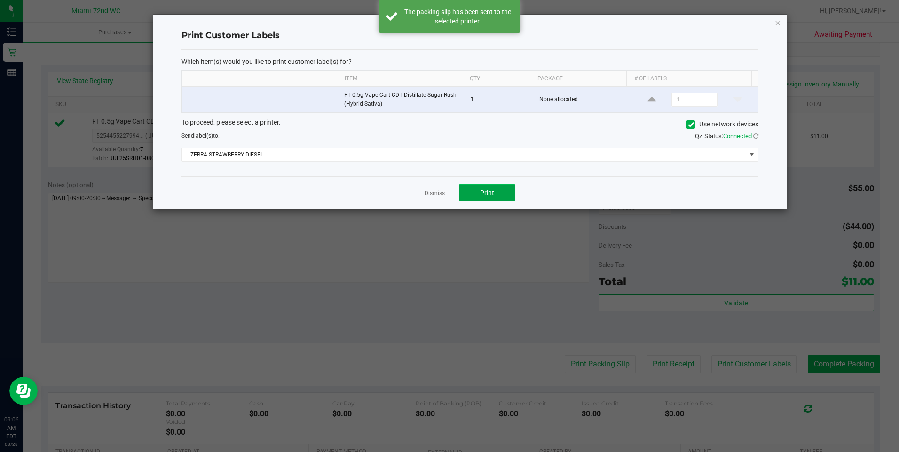
click at [483, 201] on button "Print" at bounding box center [487, 192] width 56 height 17
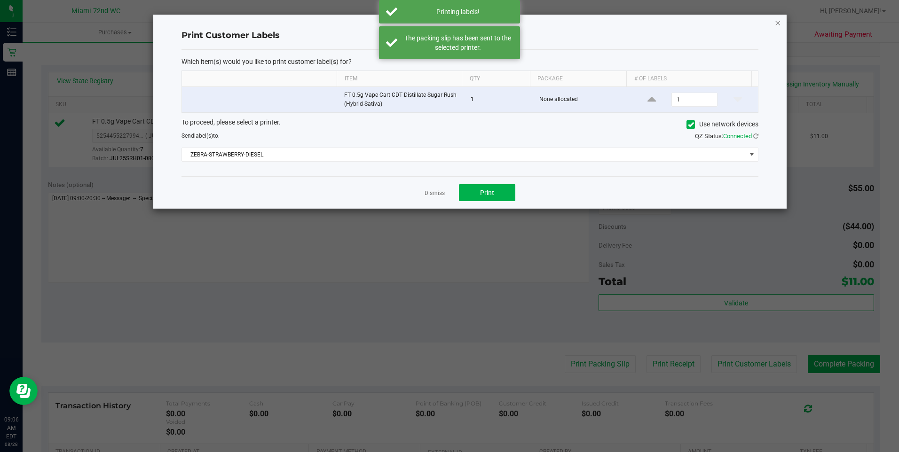
click at [777, 23] on icon "button" at bounding box center [777, 22] width 7 height 11
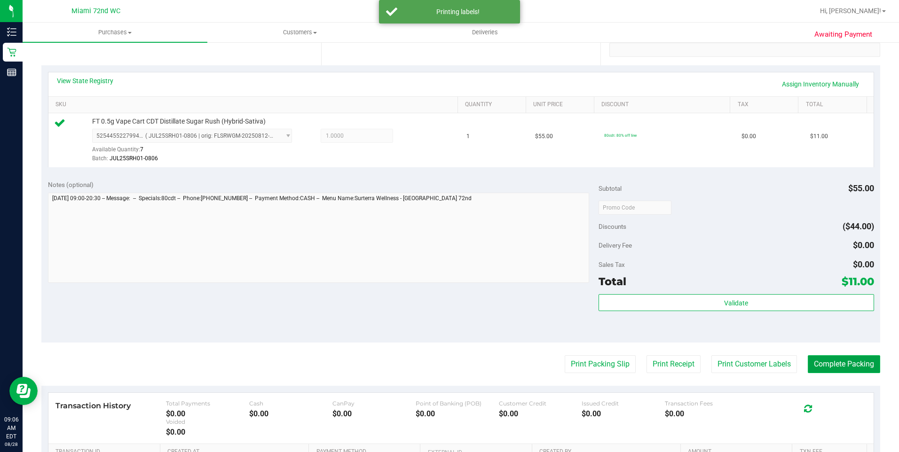
click at [852, 369] on button "Complete Packing" at bounding box center [844, 364] width 72 height 18
